Goal: Entertainment & Leisure: Consume media (video, audio)

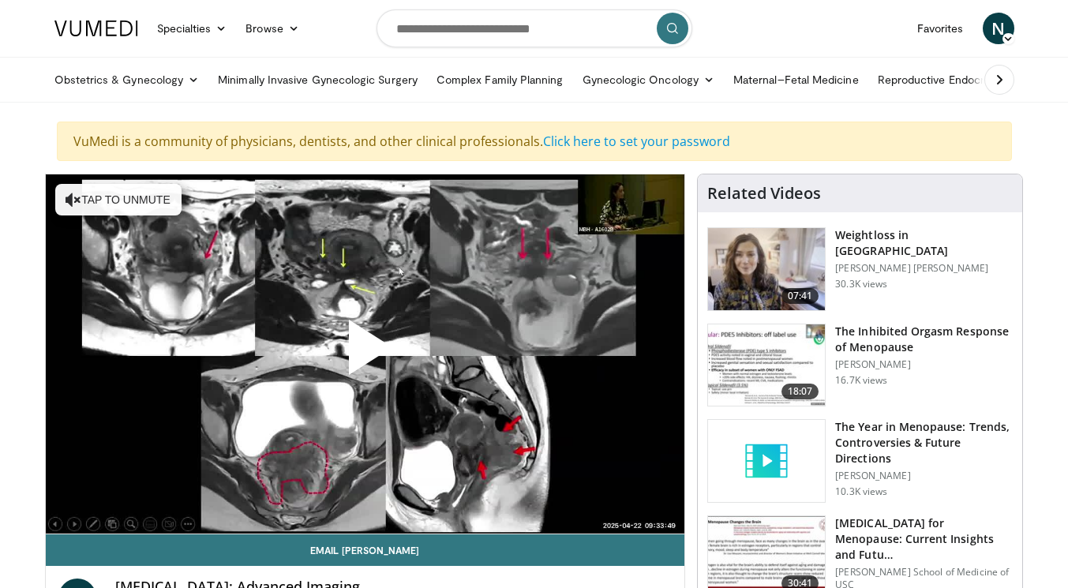
click at [365, 354] on span "Video Player" at bounding box center [365, 354] width 0 height 0
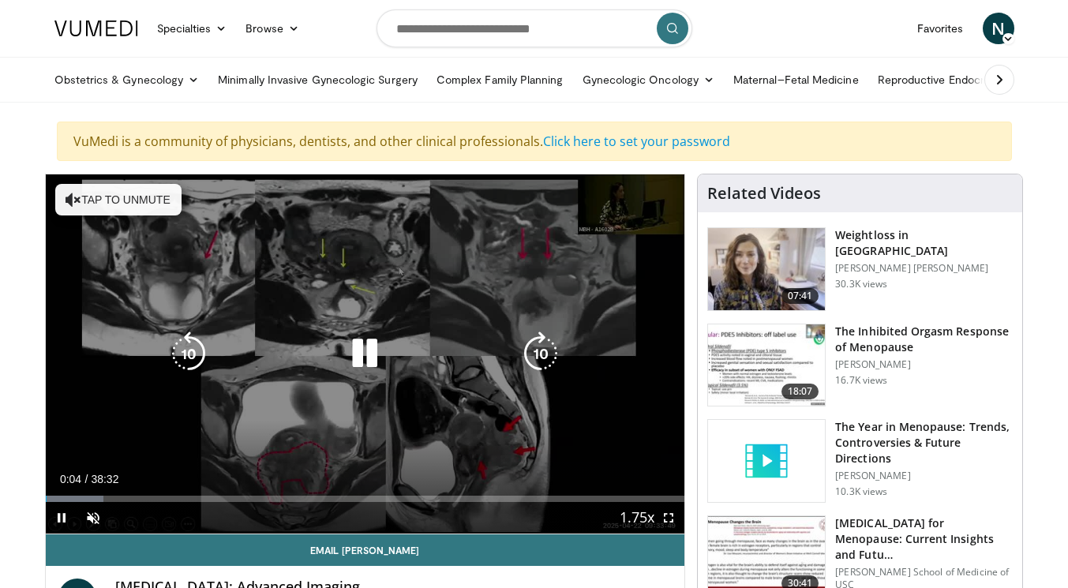
click at [104, 205] on button "Tap to unmute" at bounding box center [118, 200] width 126 height 32
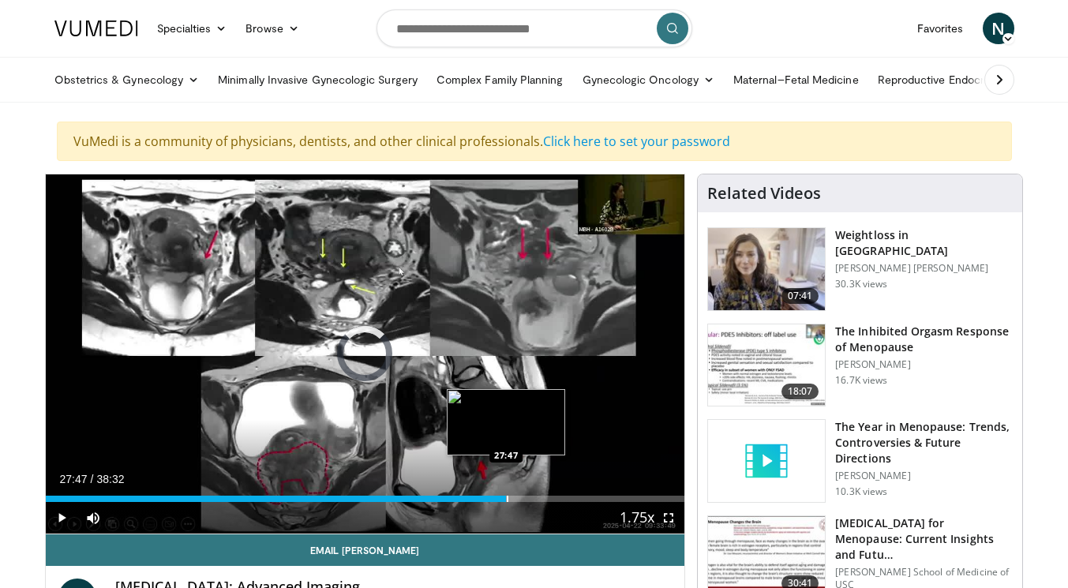
click at [507, 498] on div "Progress Bar" at bounding box center [508, 499] width 2 height 6
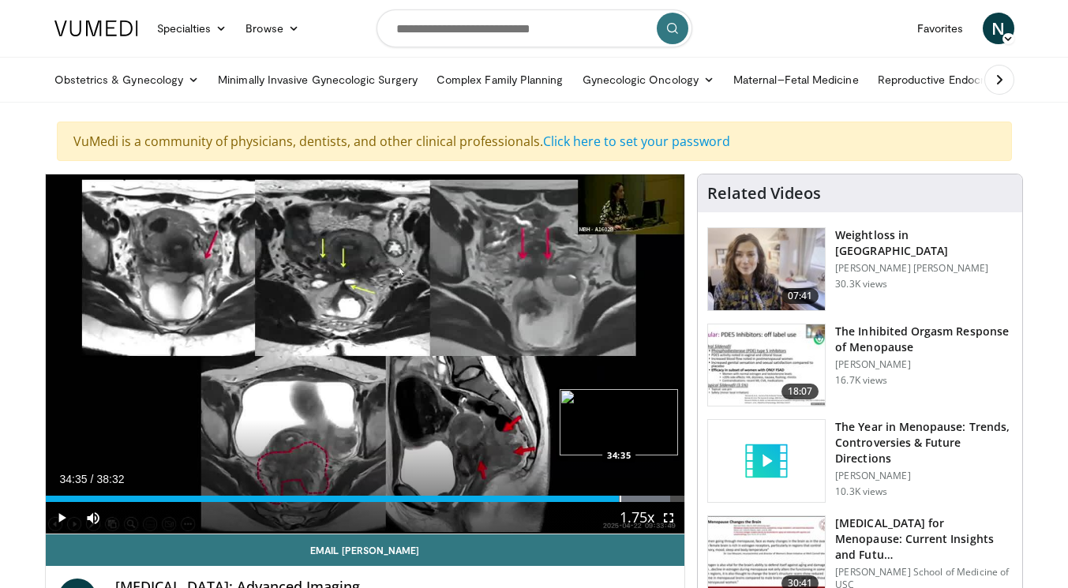
click at [620, 496] on div "Progress Bar" at bounding box center [621, 499] width 2 height 6
